Goal: Find specific page/section: Find specific page/section

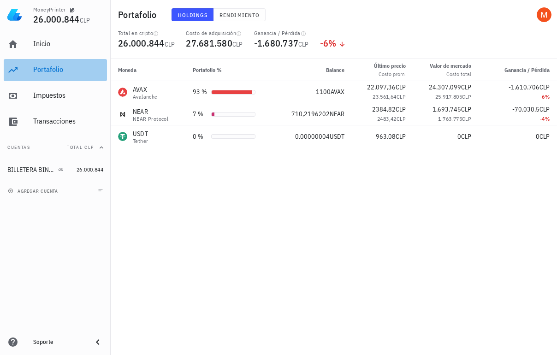
click at [77, 68] on div "Portafolio" at bounding box center [68, 69] width 70 height 9
click at [60, 66] on div "Portafolio" at bounding box center [68, 69] width 70 height 9
